Goal: Check status: Check status

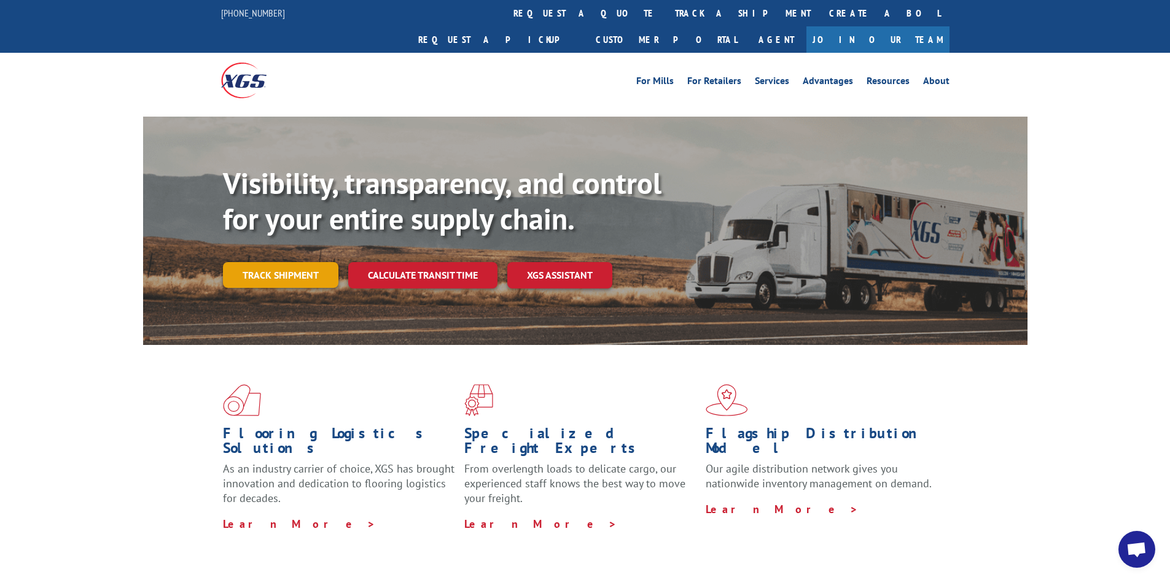
click at [303, 262] on link "Track shipment" at bounding box center [280, 275] width 115 height 26
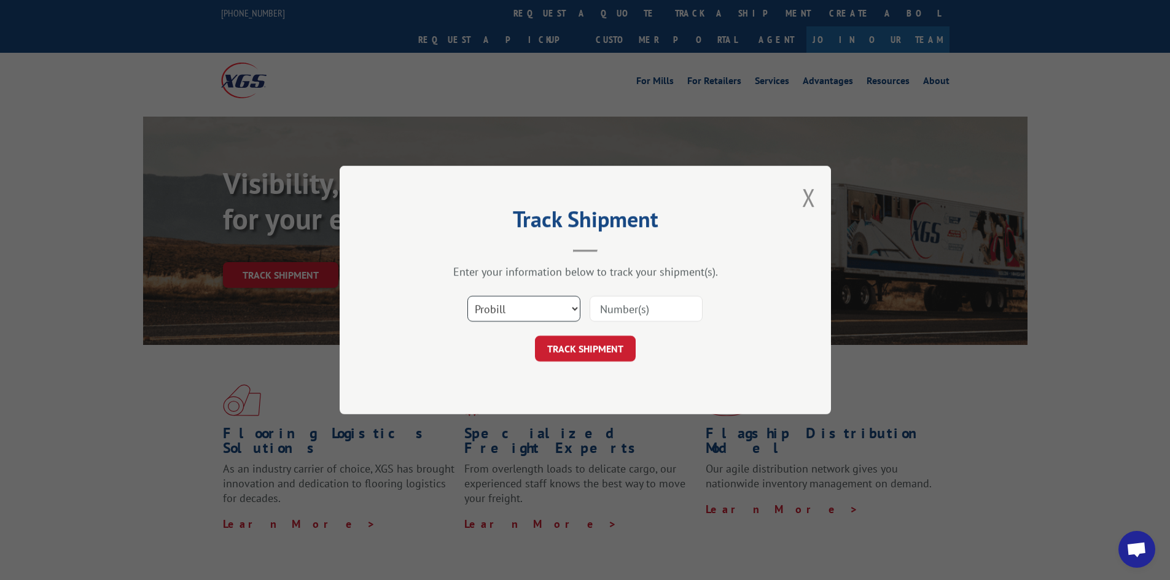
click at [523, 313] on select "Select category... Probill BOL PO" at bounding box center [523, 309] width 113 height 26
select select "bol"
click at [467, 296] on select "Select category... Probill BOL PO" at bounding box center [523, 309] width 113 height 26
click at [623, 310] on input at bounding box center [645, 309] width 113 height 26
type input "2860633"
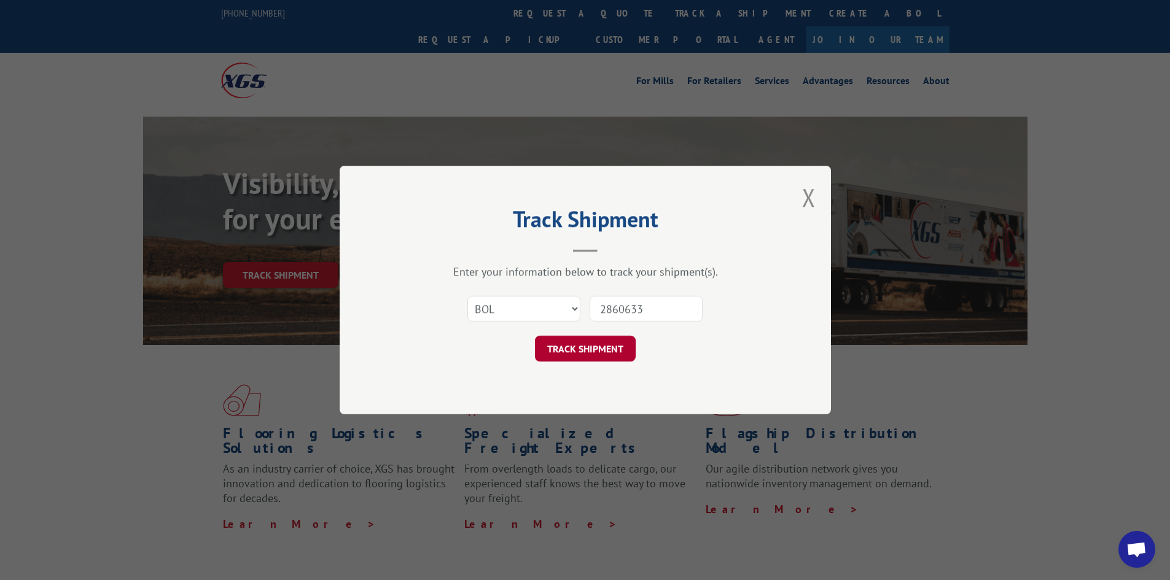
click at [575, 346] on button "TRACK SHIPMENT" at bounding box center [585, 349] width 101 height 26
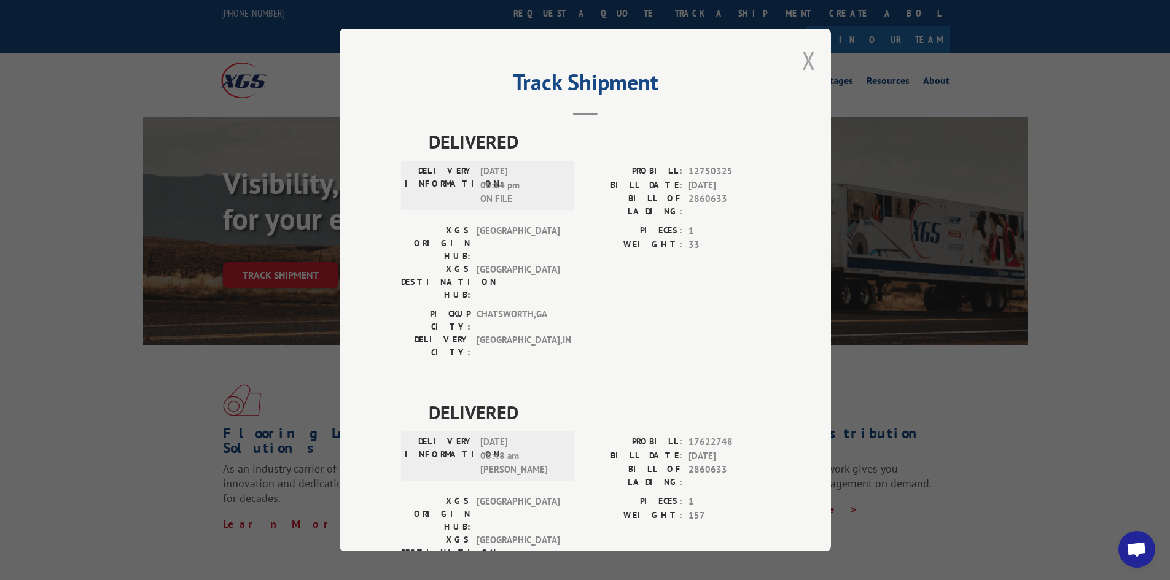
click at [802, 59] on button "Close modal" at bounding box center [809, 60] width 14 height 33
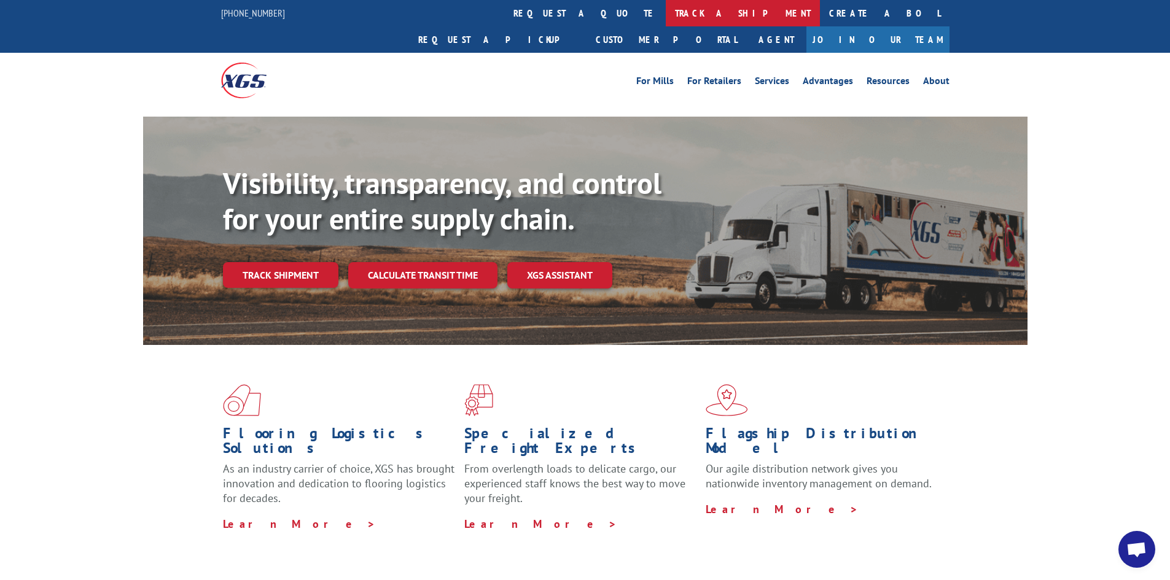
click at [666, 14] on link "track a shipment" at bounding box center [743, 13] width 154 height 26
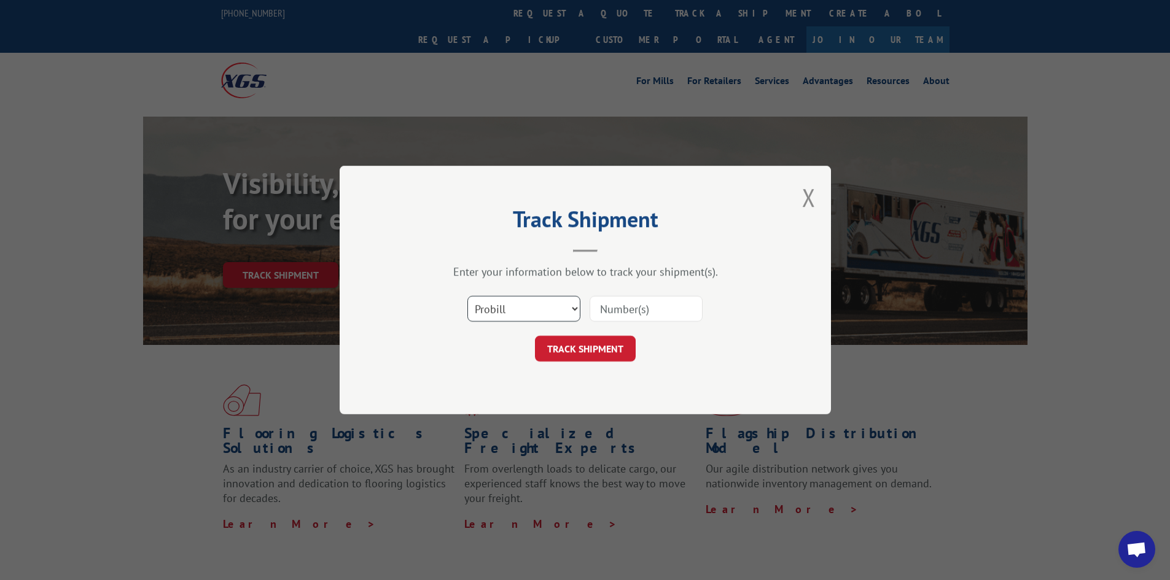
click at [553, 305] on select "Select category... Probill BOL PO" at bounding box center [523, 309] width 113 height 26
select select "bol"
click at [467, 296] on select "Select category... Probill BOL PO" at bounding box center [523, 309] width 113 height 26
click at [626, 306] on input at bounding box center [645, 309] width 113 height 26
paste input "2871888"
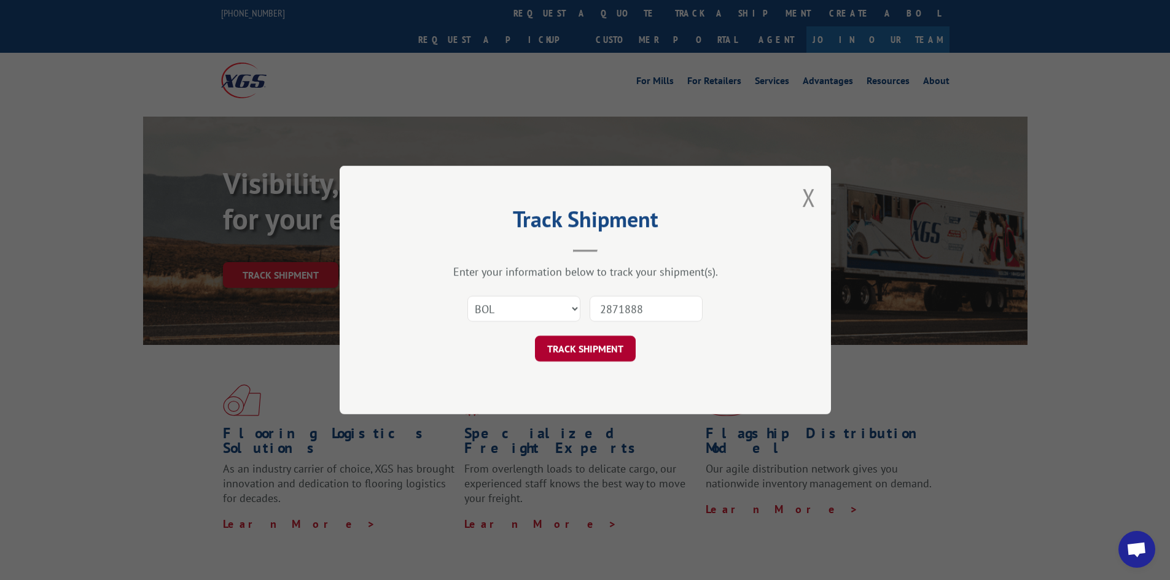
type input "2871888"
click at [605, 344] on button "TRACK SHIPMENT" at bounding box center [585, 349] width 101 height 26
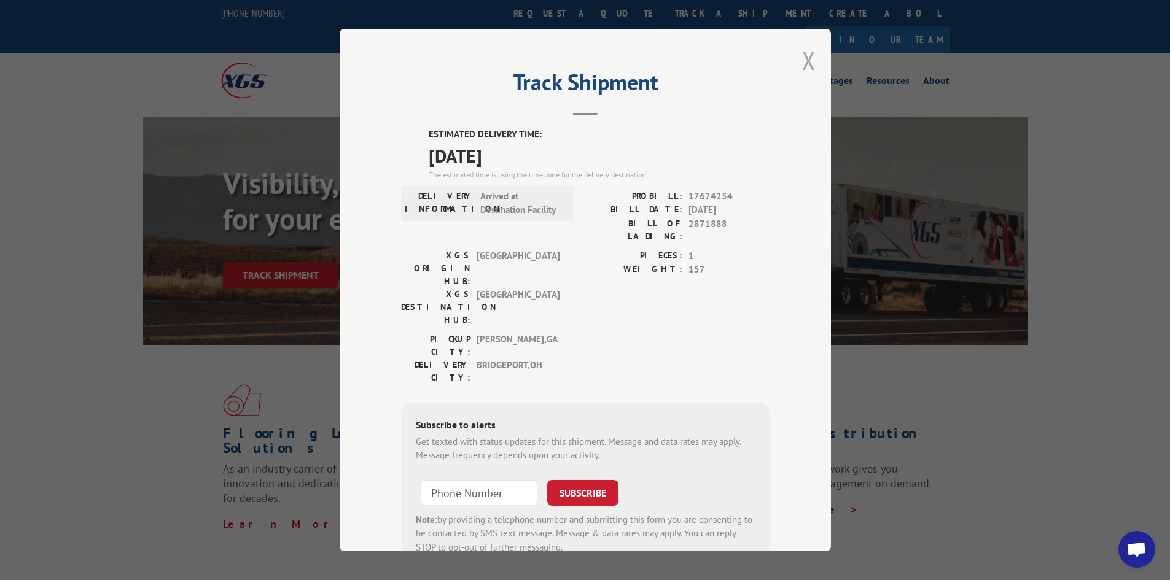
click at [810, 54] on button "Close modal" at bounding box center [809, 60] width 14 height 33
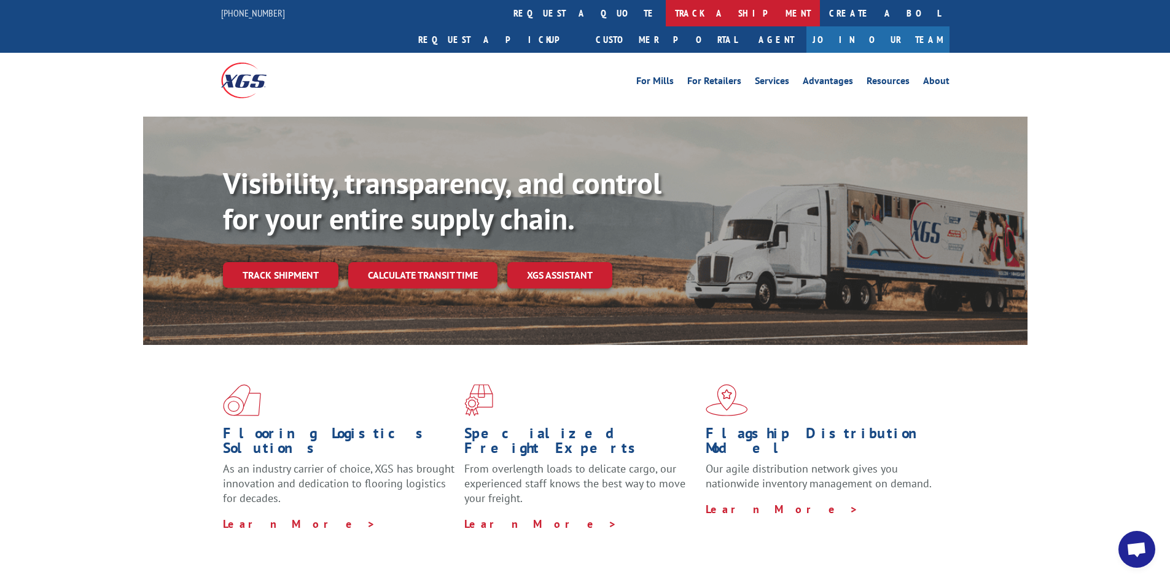
click at [666, 10] on link "track a shipment" at bounding box center [743, 13] width 154 height 26
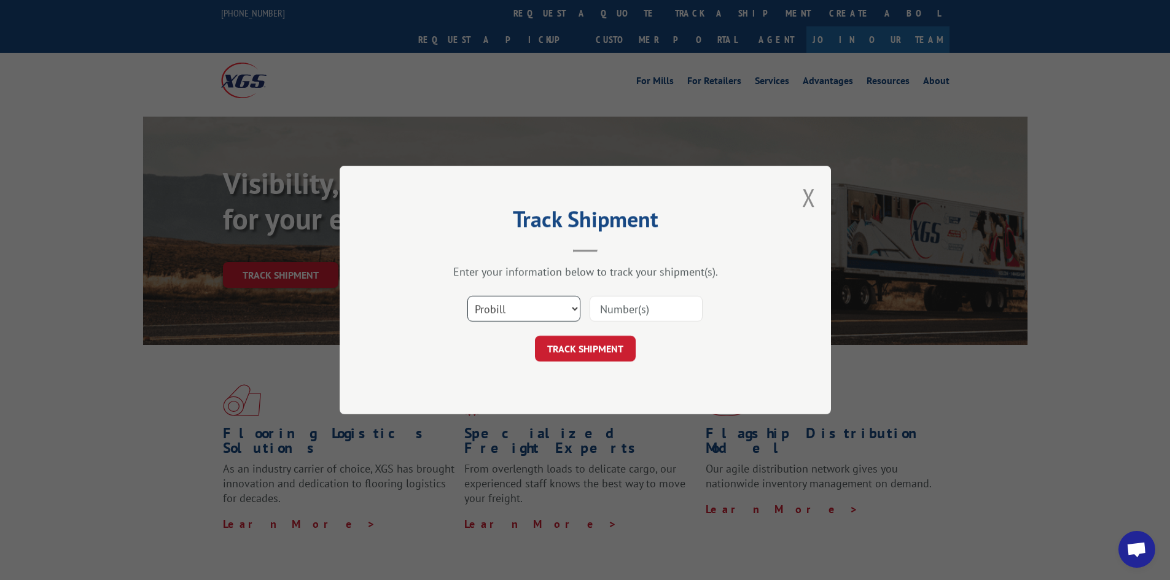
click at [567, 309] on select "Select category... Probill BOL PO" at bounding box center [523, 309] width 113 height 26
select select "bol"
click at [467, 296] on select "Select category... Probill BOL PO" at bounding box center [523, 309] width 113 height 26
click at [613, 314] on input at bounding box center [645, 309] width 113 height 26
type input "3390332"
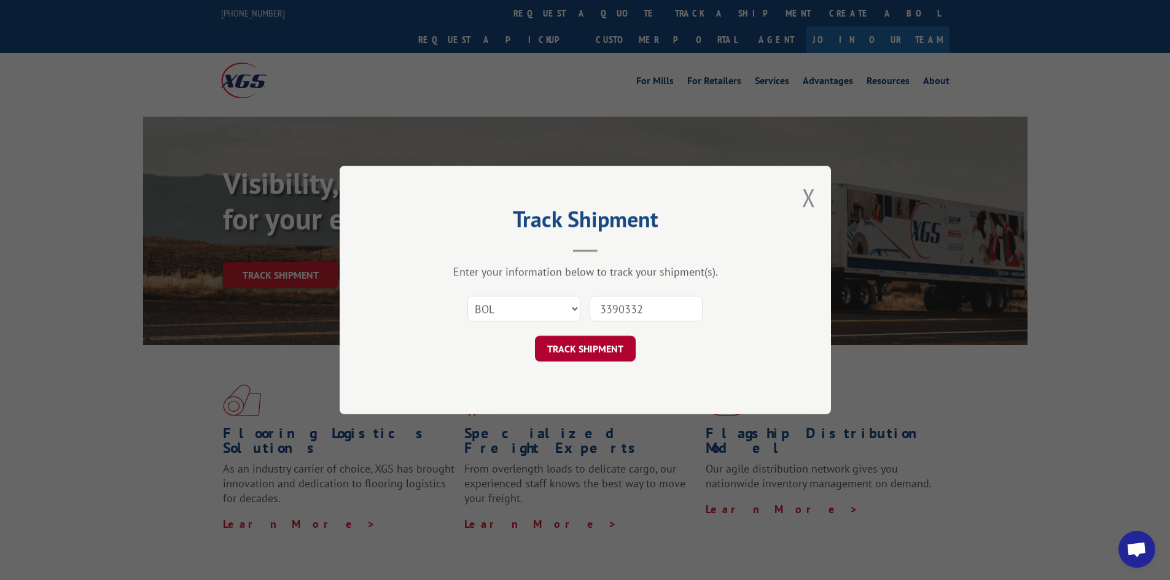
click at [570, 351] on button "TRACK SHIPMENT" at bounding box center [585, 349] width 101 height 26
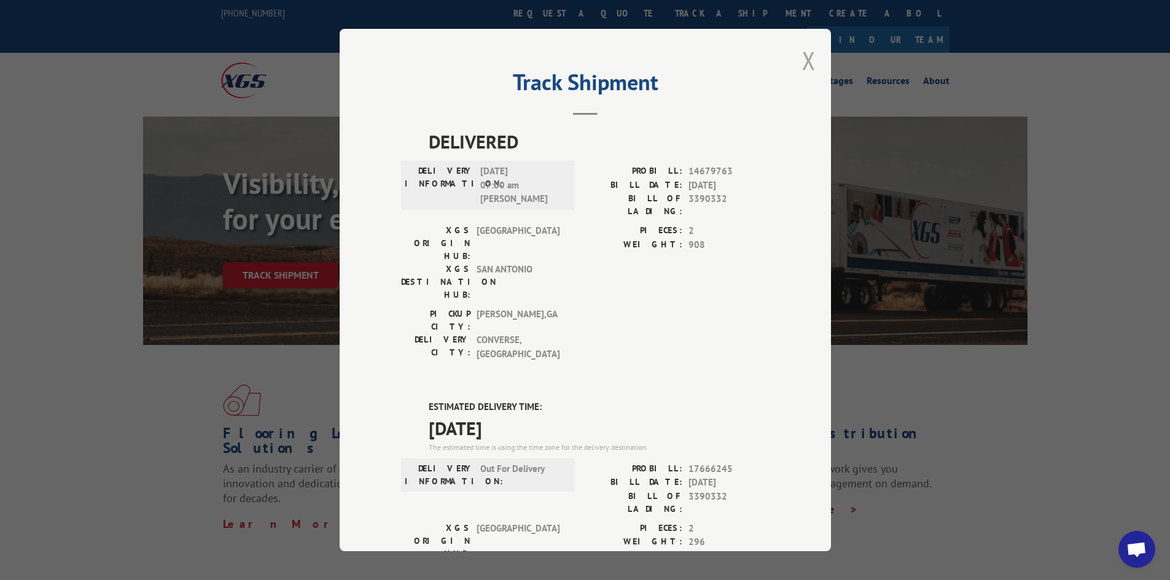
click at [803, 58] on button "Close modal" at bounding box center [809, 60] width 14 height 33
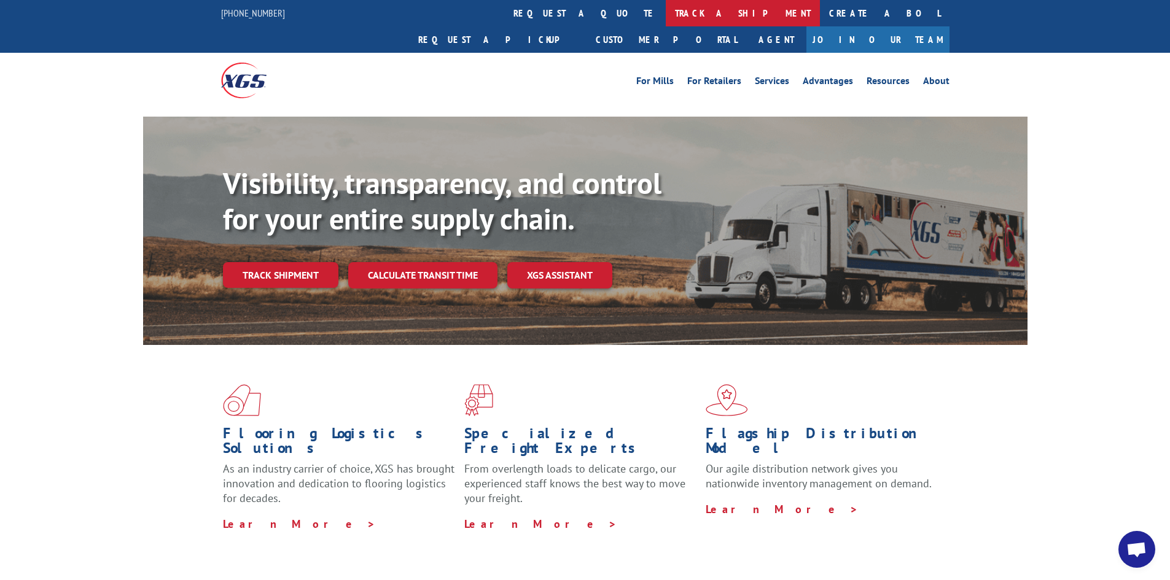
click at [666, 8] on link "track a shipment" at bounding box center [743, 13] width 154 height 26
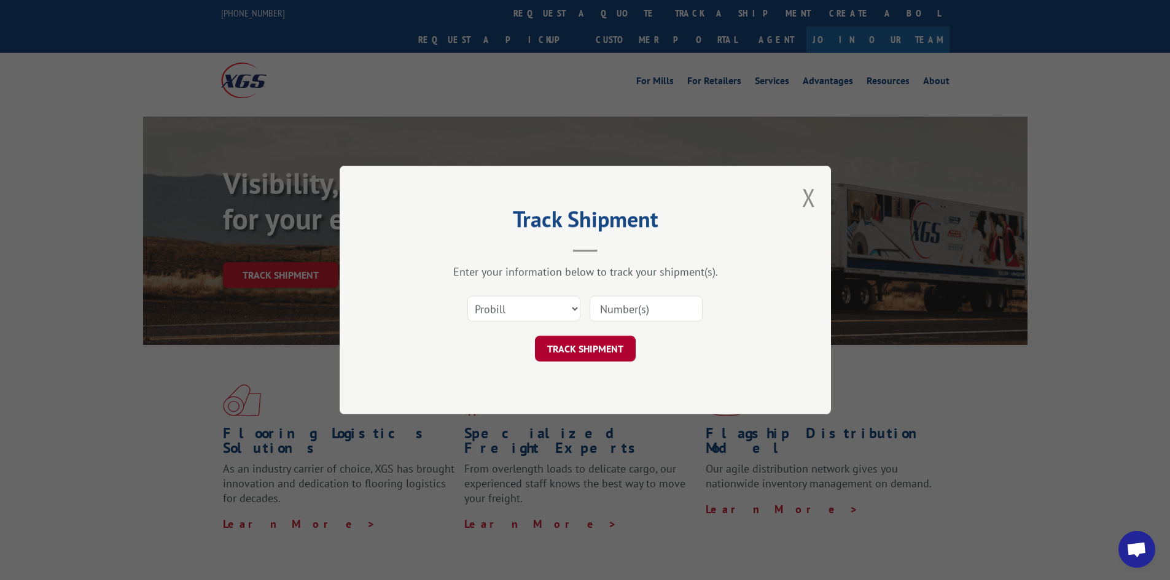
click at [576, 352] on button "TRACK SHIPMENT" at bounding box center [585, 349] width 101 height 26
click at [620, 302] on input at bounding box center [645, 309] width 113 height 26
type input "2860633"
click at [582, 349] on button "TRACK SHIPMENT" at bounding box center [585, 349] width 101 height 26
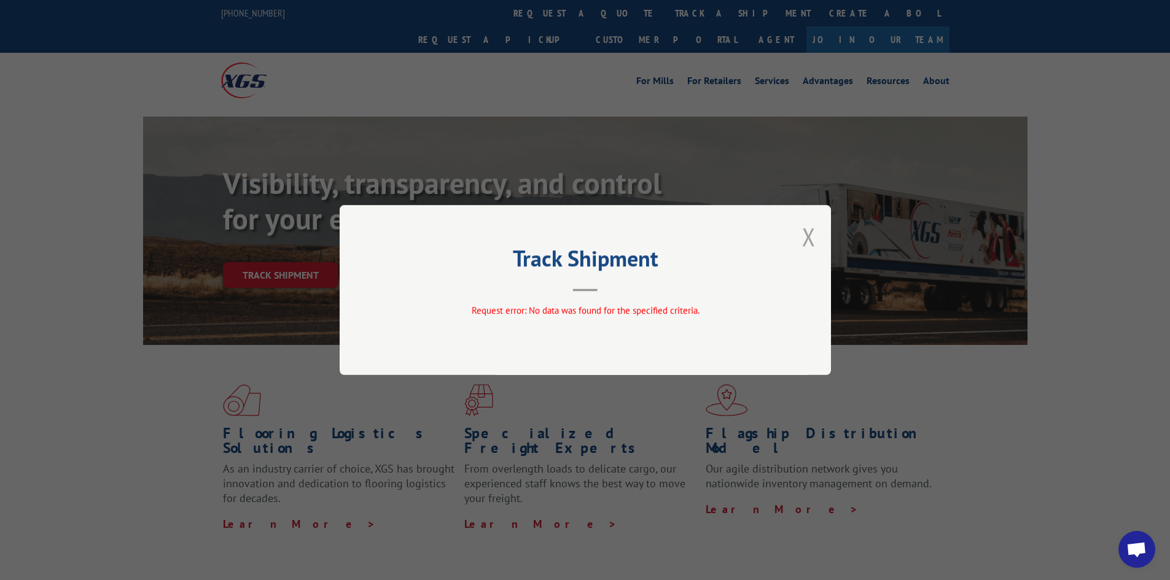
click at [809, 236] on button "Close modal" at bounding box center [809, 236] width 14 height 33
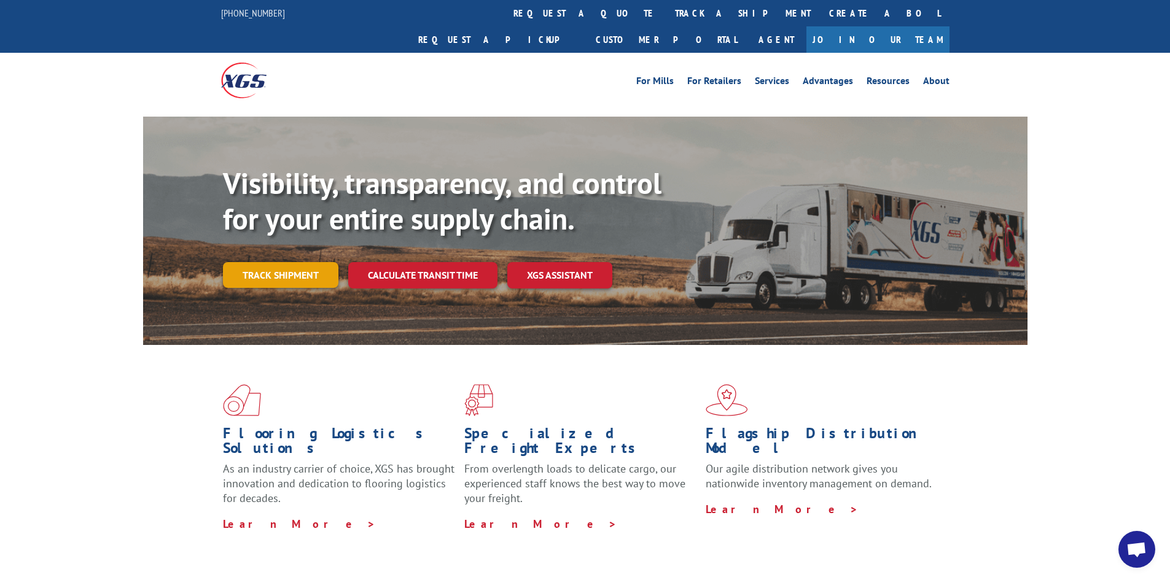
click at [279, 262] on link "Track shipment" at bounding box center [280, 275] width 115 height 26
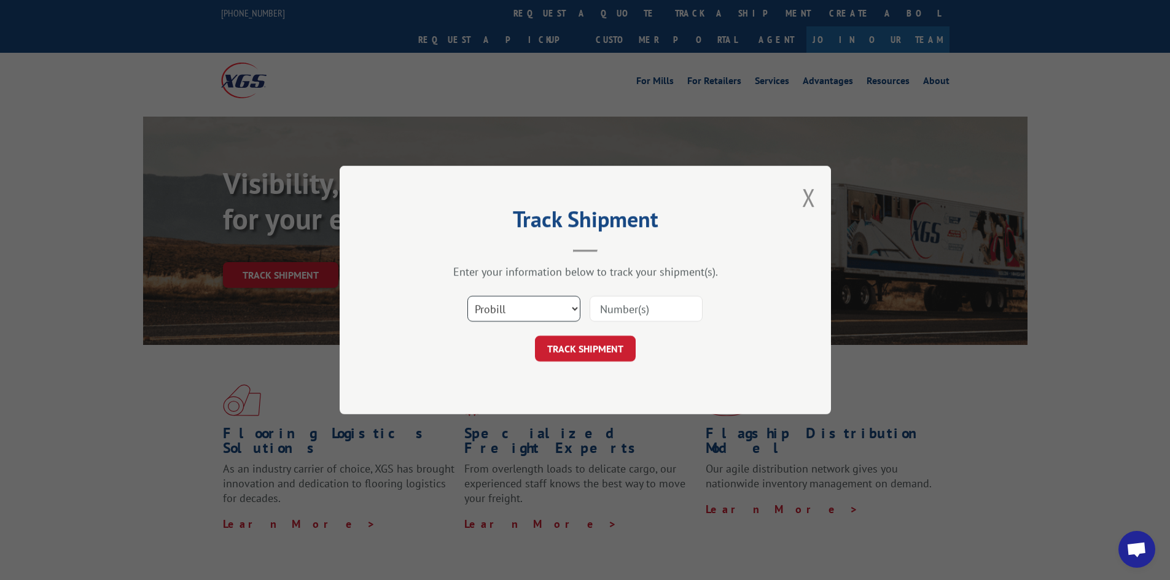
click at [554, 301] on select "Select category... Probill BOL PO" at bounding box center [523, 309] width 113 height 26
select select "bol"
click at [467, 296] on select "Select category... Probill BOL PO" at bounding box center [523, 309] width 113 height 26
click at [617, 311] on input at bounding box center [645, 309] width 113 height 26
type input "2871888"
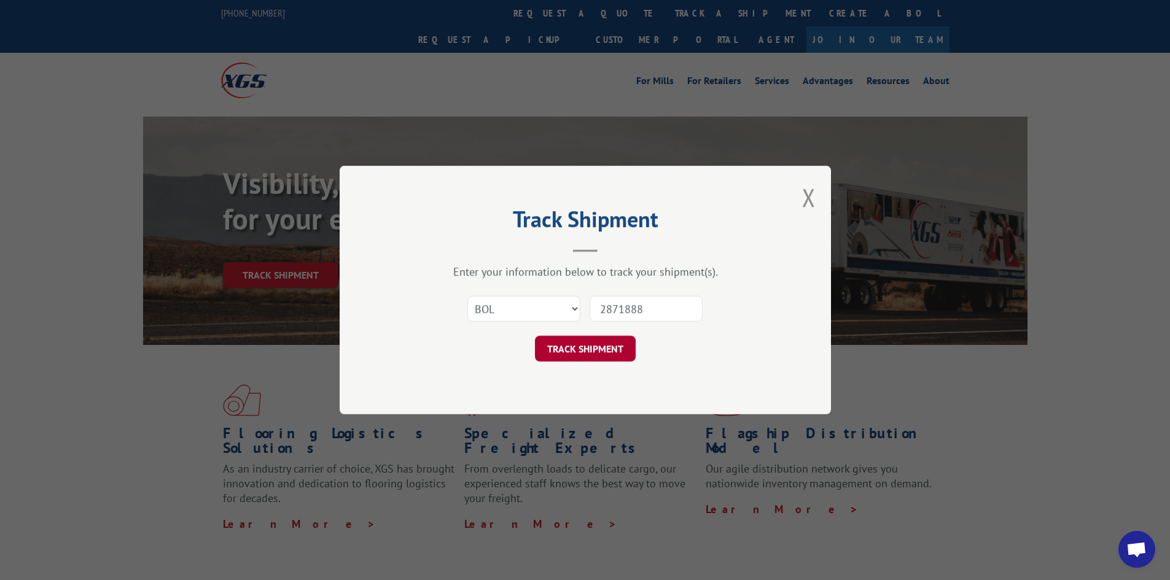
click at [586, 342] on button "TRACK SHIPMENT" at bounding box center [585, 349] width 101 height 26
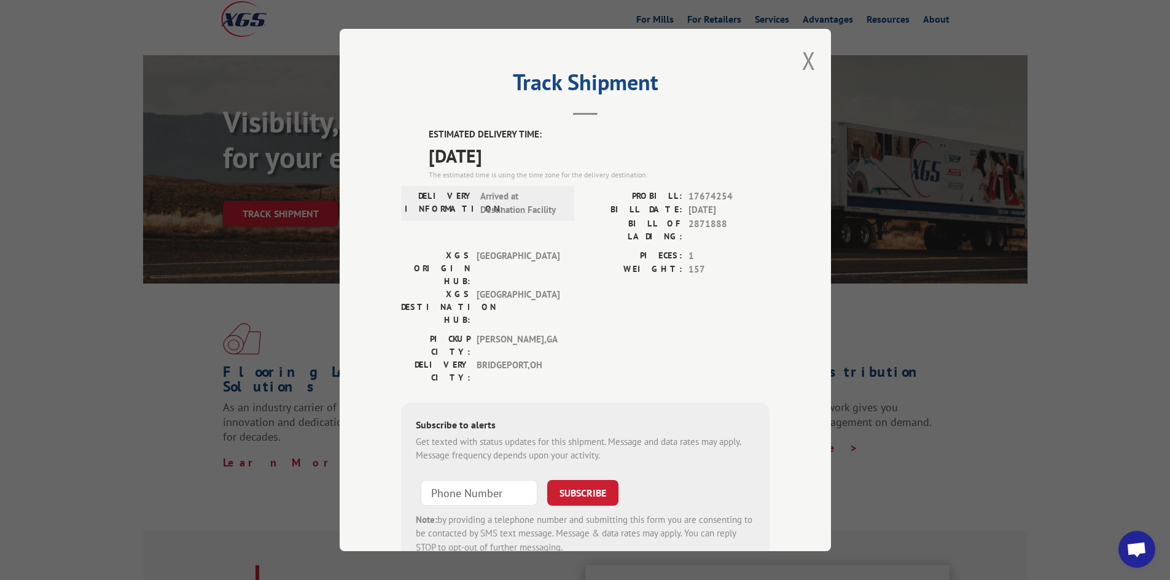
click at [1038, 125] on div "Track Shipment ESTIMATED DELIVERY TIME: [DATE] The estimated time is using the …" at bounding box center [585, 290] width 1170 height 580
click at [804, 63] on button "Close modal" at bounding box center [809, 60] width 14 height 33
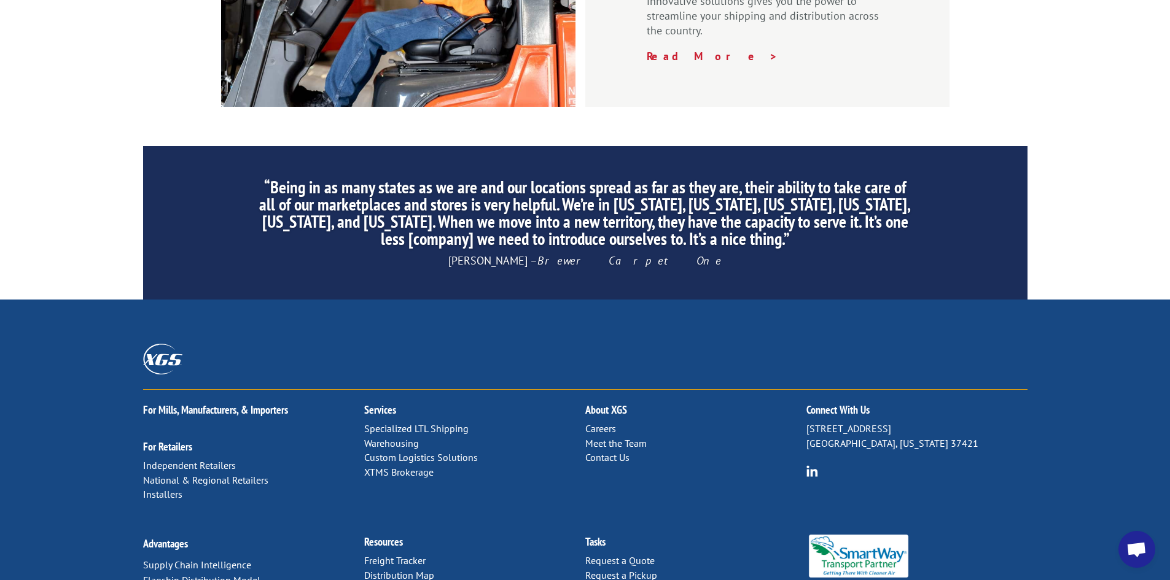
scroll to position [1850, 0]
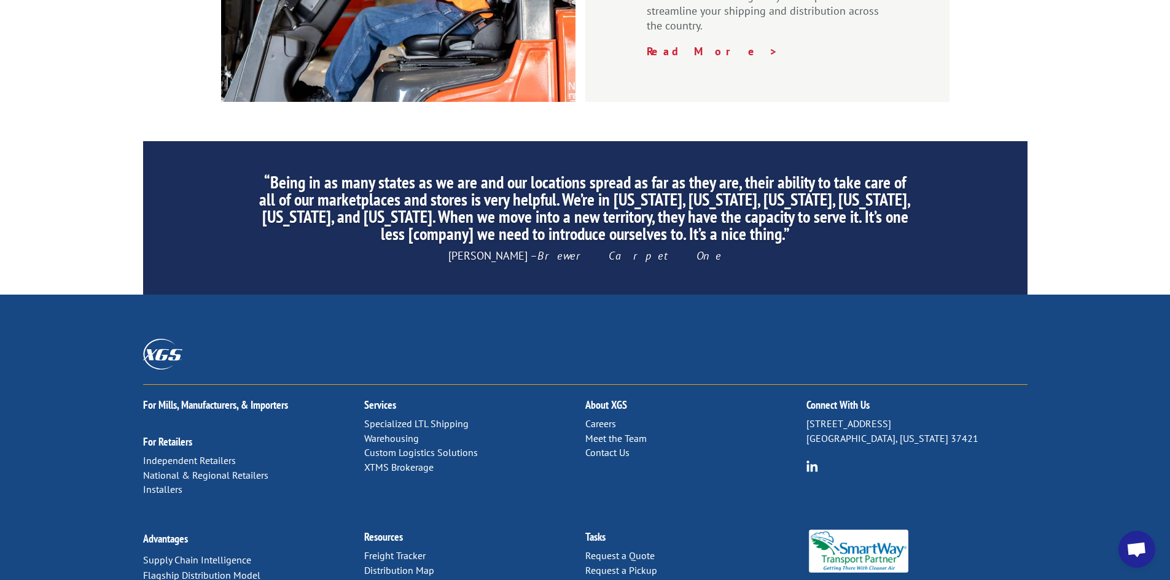
click at [604, 446] on link "Contact Us" at bounding box center [607, 452] width 44 height 12
